Goal: Information Seeking & Learning: Learn about a topic

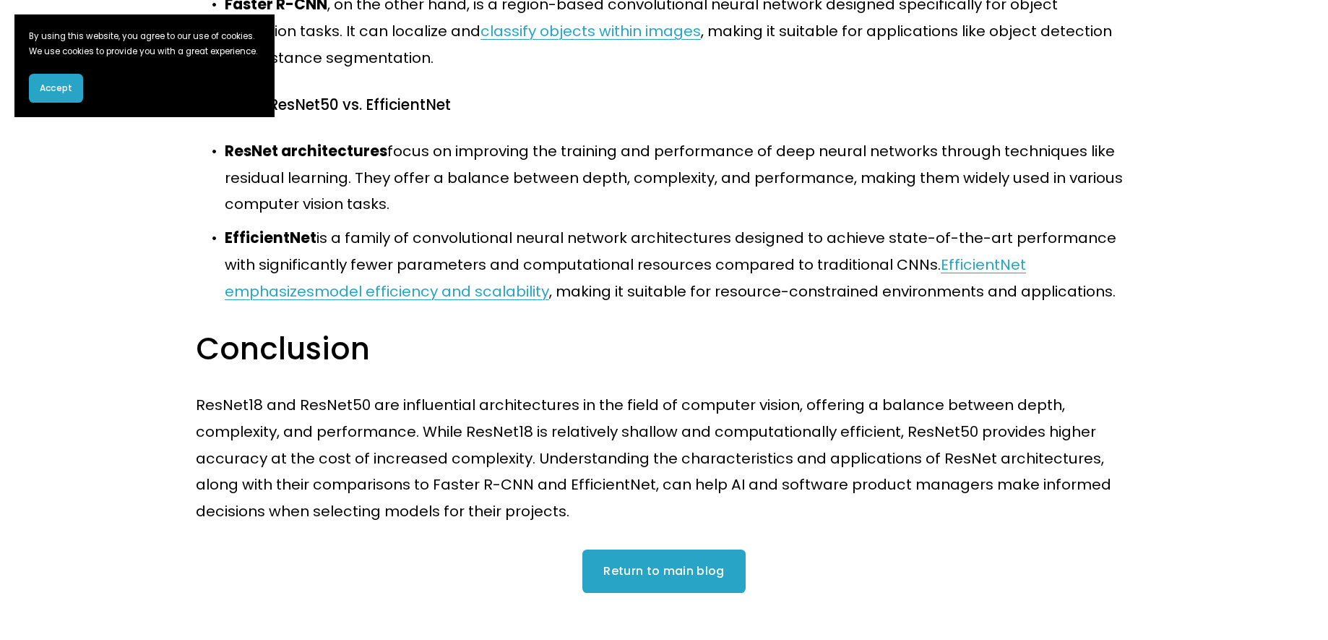
scroll to position [1628, 0]
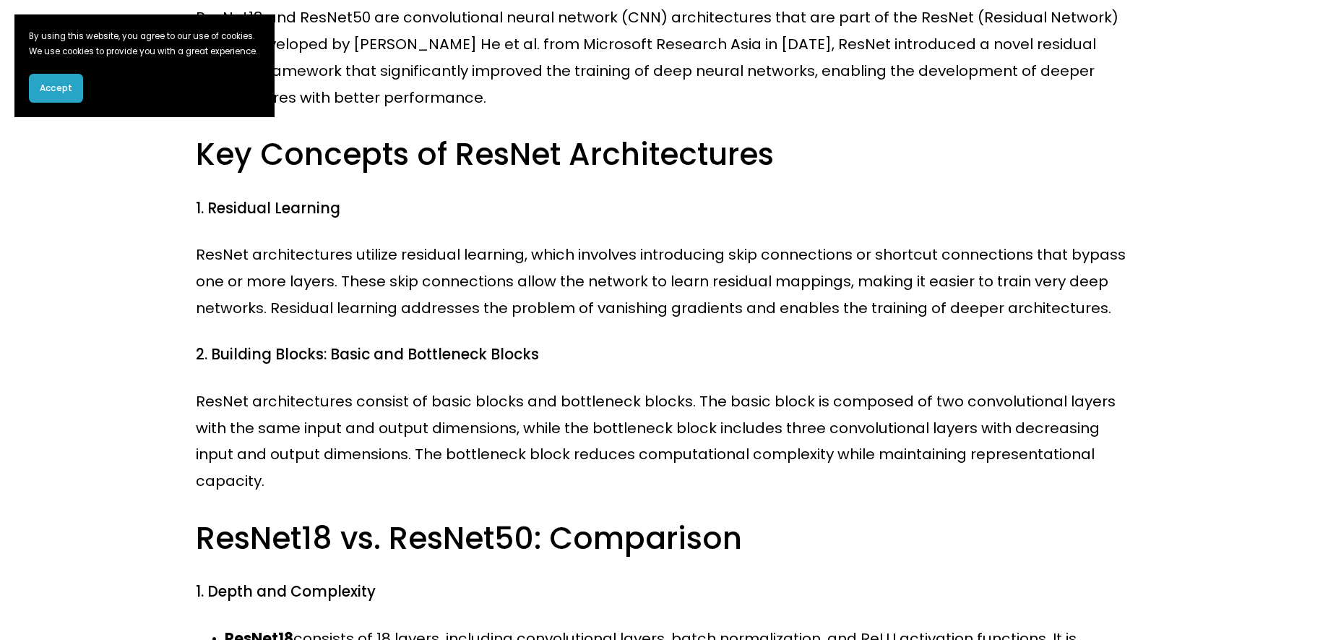
scroll to position [506, 0]
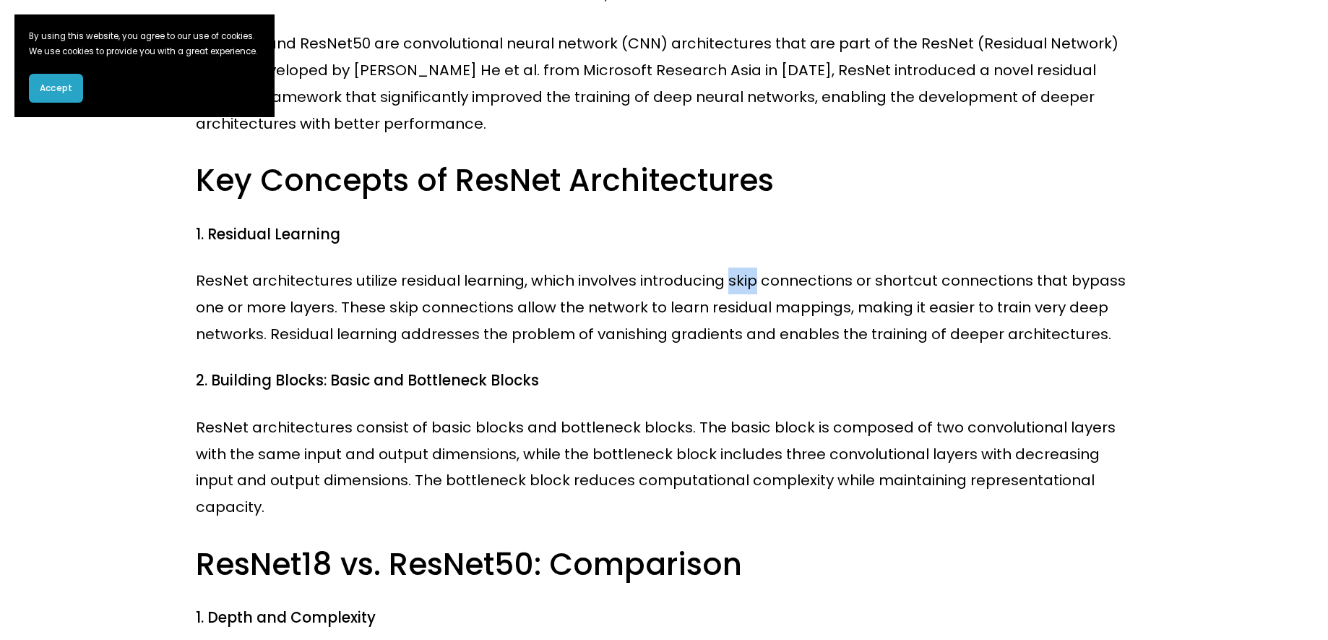
scroll to position [337, 0]
